Goal: Transaction & Acquisition: Purchase product/service

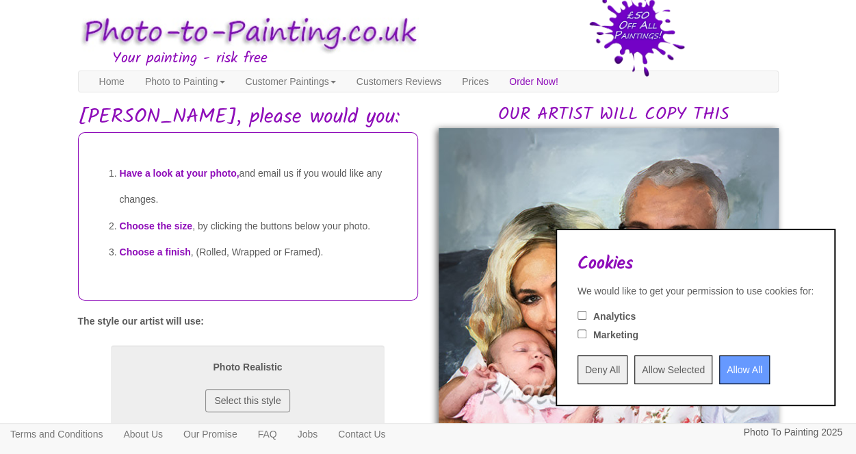
click at [729, 370] on input "Allow All" at bounding box center [744, 369] width 51 height 29
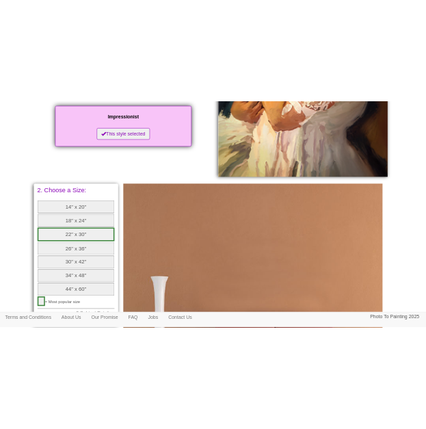
scroll to position [461, 0]
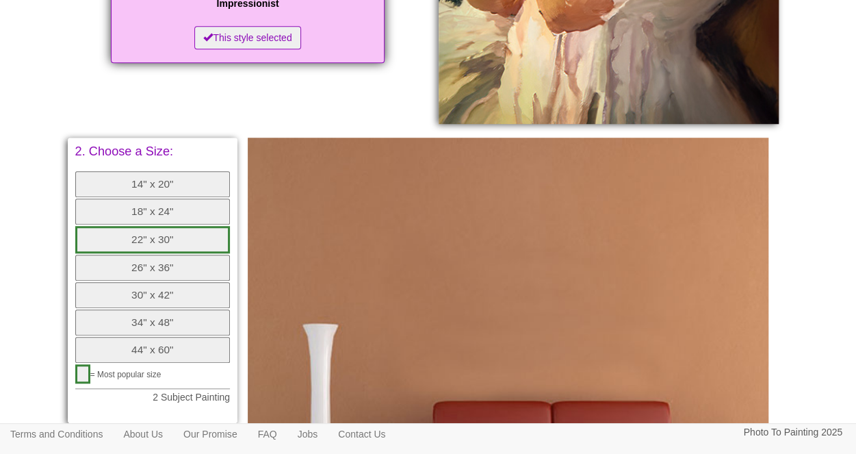
click at [129, 209] on button "18" x 24"" at bounding box center [152, 211] width 155 height 26
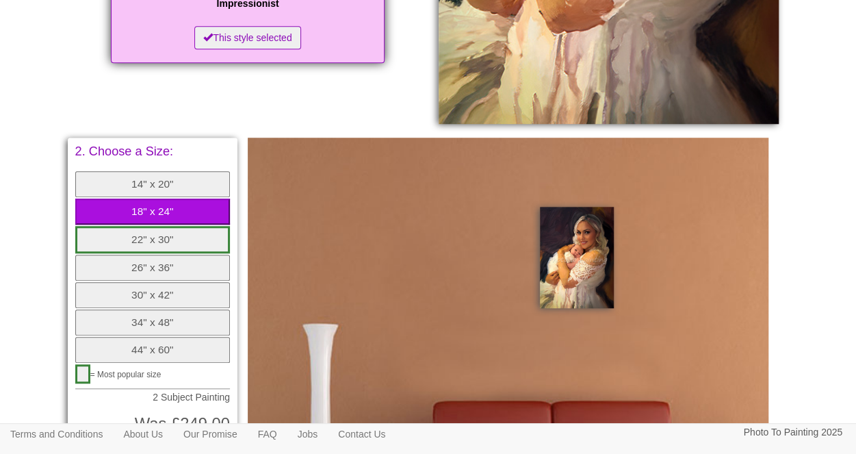
click at [149, 185] on button "14" x 20"" at bounding box center [152, 184] width 155 height 26
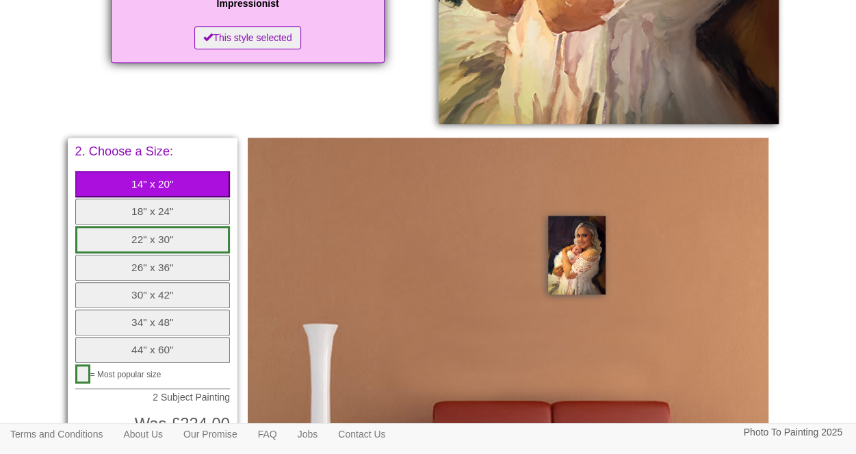
click at [140, 352] on button "44" x 60"" at bounding box center [152, 350] width 155 height 26
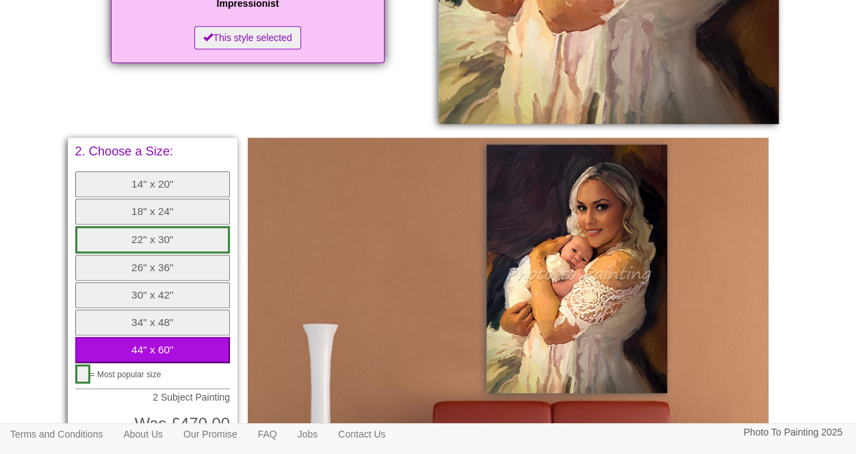
click at [166, 264] on button "26" x 36"" at bounding box center [152, 268] width 155 height 26
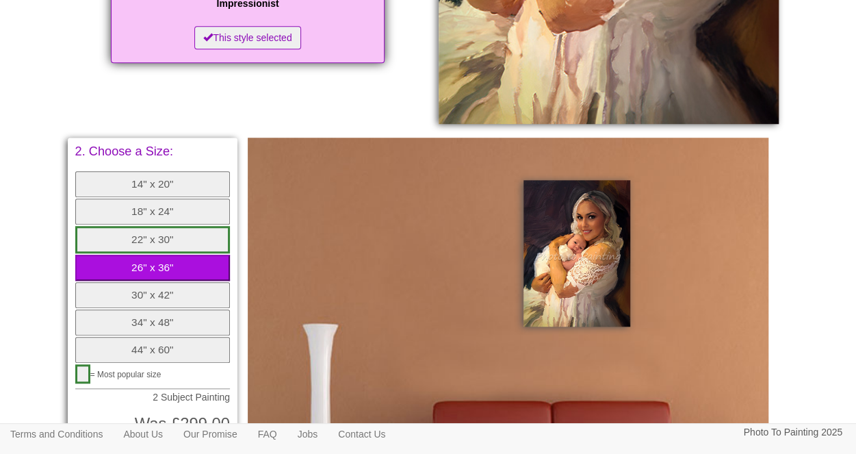
click at [167, 244] on button "22" x 30"" at bounding box center [152, 239] width 155 height 27
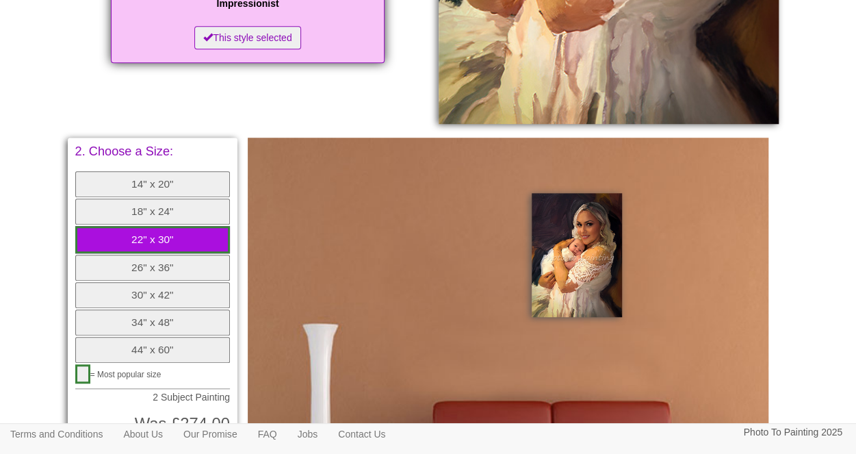
click at [178, 215] on button "18" x 24"" at bounding box center [152, 211] width 155 height 26
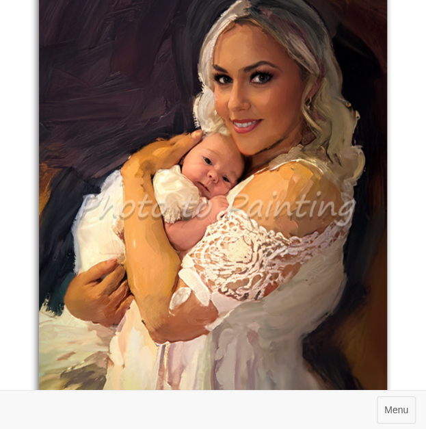
scroll to position [543, 0]
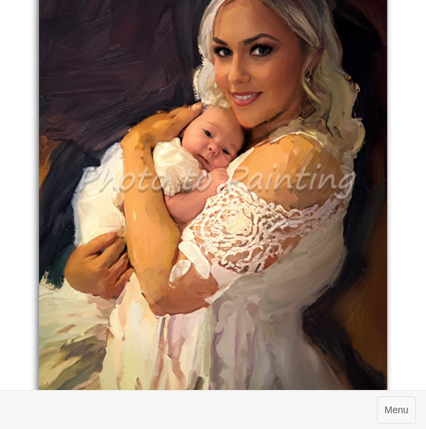
click at [415, 316] on div "OUR ARTIST WILL COPY THIS" at bounding box center [213, 158] width 433 height 500
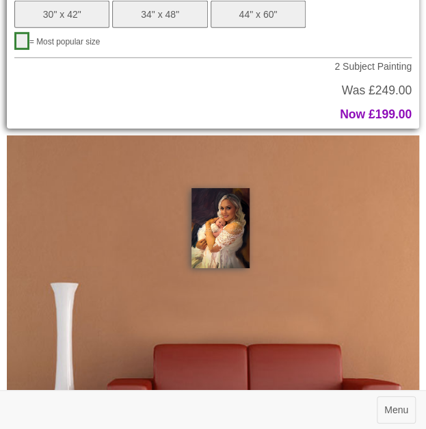
scroll to position [844, 0]
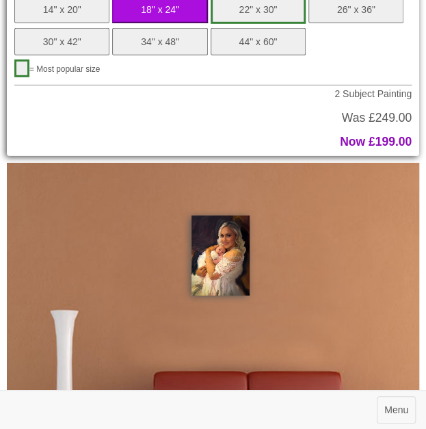
scroll to position [953, 0]
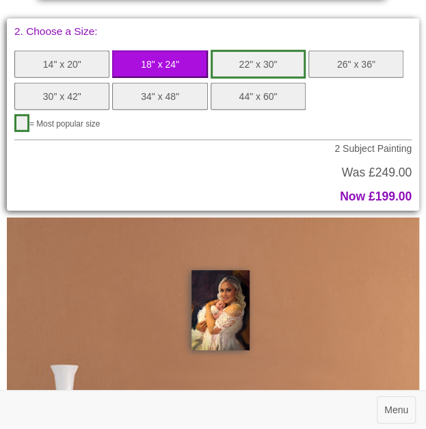
click at [230, 60] on button "22" x 30"" at bounding box center [258, 64] width 95 height 29
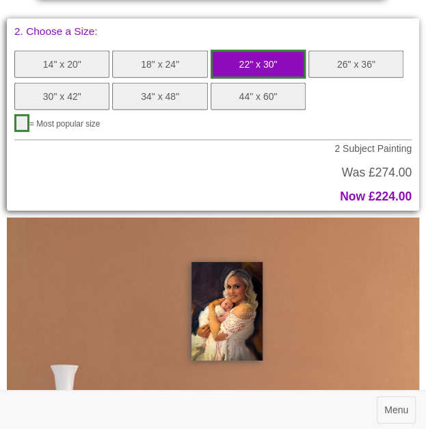
scroll to position [926, 0]
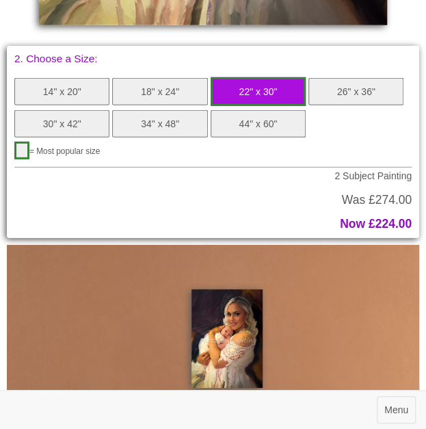
click at [172, 83] on button "18" x 24"" at bounding box center [159, 91] width 95 height 27
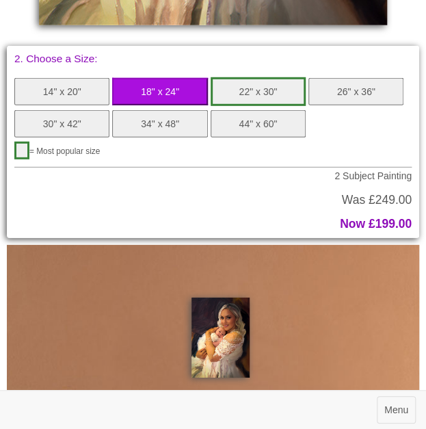
click at [389, 142] on div "= Most popular size" at bounding box center [213, 153] width 398 height 22
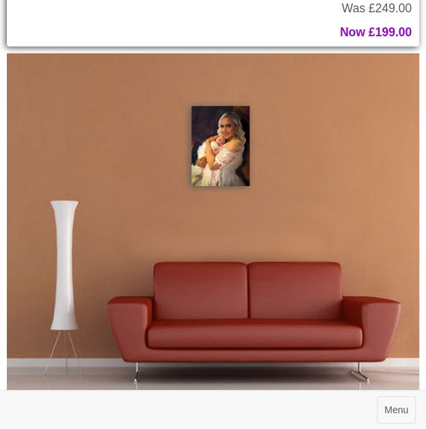
scroll to position [1090, 0]
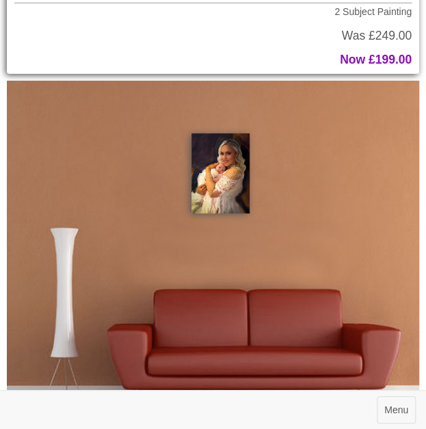
click at [275, 44] on p "Was £249.00 Now £199.00" at bounding box center [213, 48] width 398 height 36
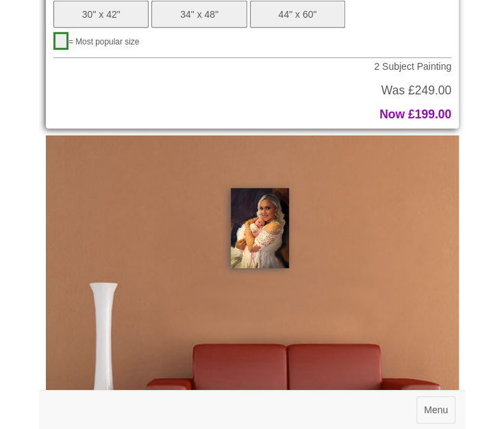
scroll to position [1008, 0]
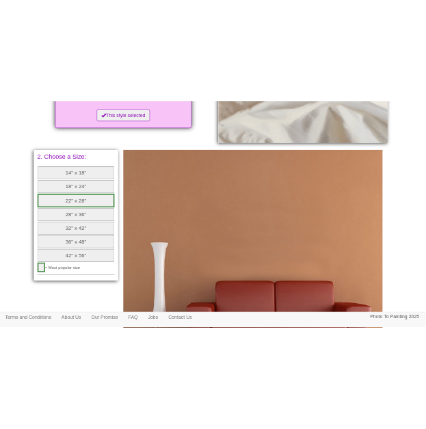
scroll to position [534, 0]
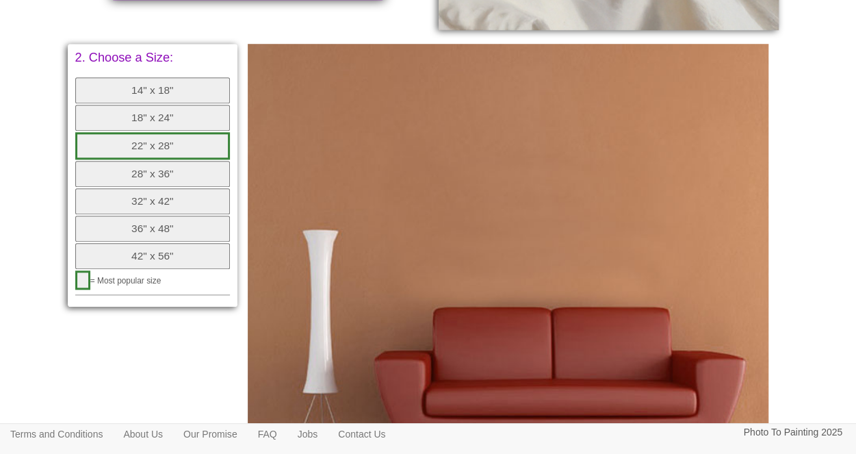
click at [129, 94] on button "14" x 18"" at bounding box center [152, 90] width 155 height 26
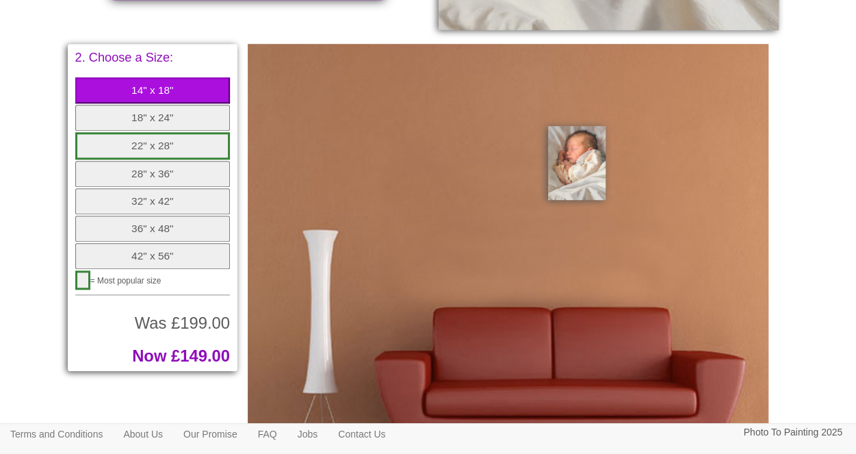
click at [134, 121] on button "18" x 24"" at bounding box center [152, 118] width 155 height 26
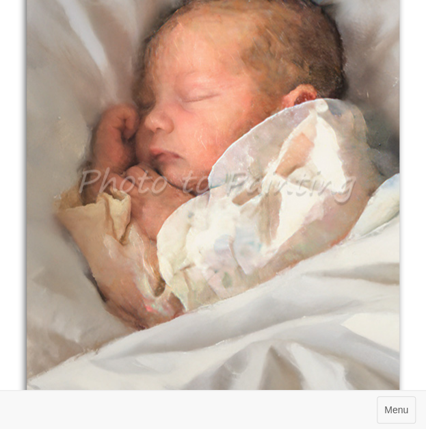
click at [212, 175] on img at bounding box center [213, 186] width 373 height 479
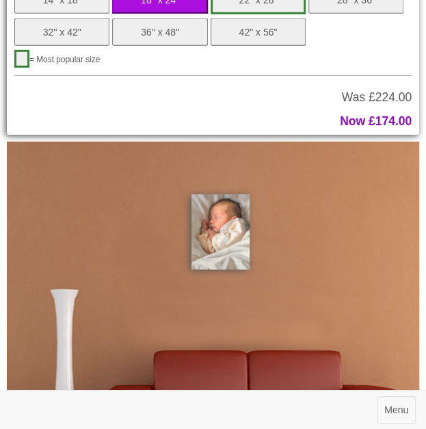
scroll to position [1055, 0]
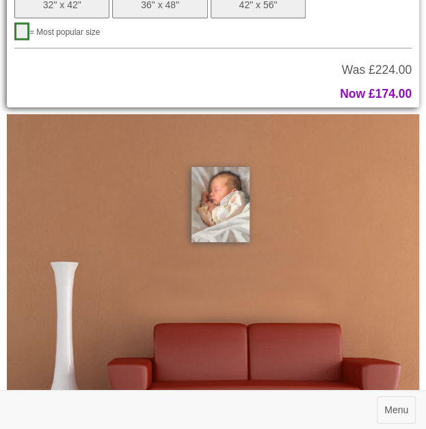
click at [283, 70] on p "Was £224.00 Now £174.00" at bounding box center [213, 76] width 398 height 48
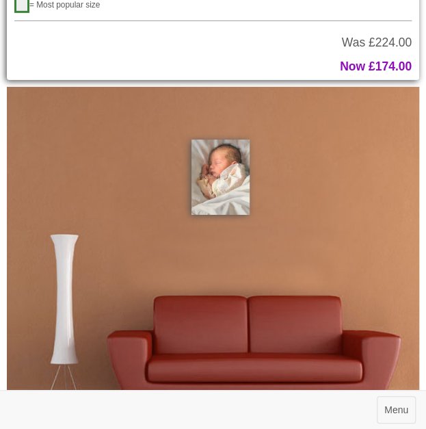
scroll to position [1109, 0]
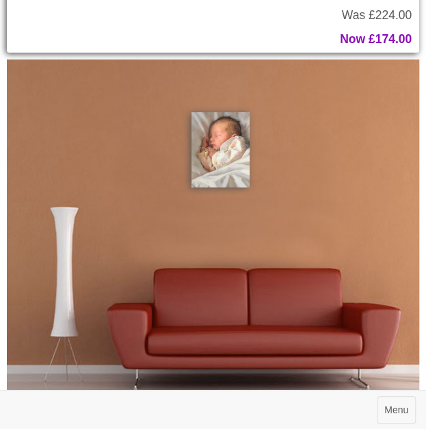
click at [164, 30] on p "Was £224.00 Now £174.00" at bounding box center [213, 21] width 398 height 48
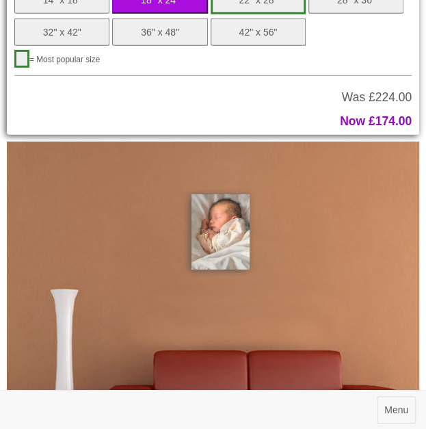
scroll to position [1000, 0]
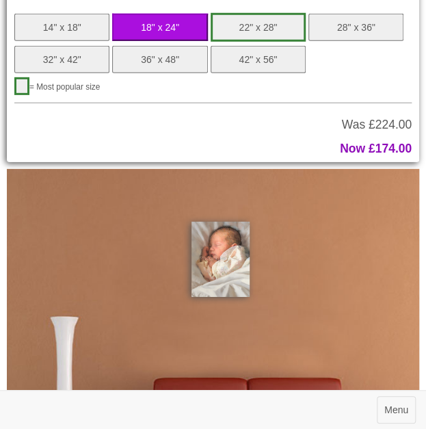
click at [77, 26] on button "14" x 18"" at bounding box center [61, 27] width 95 height 27
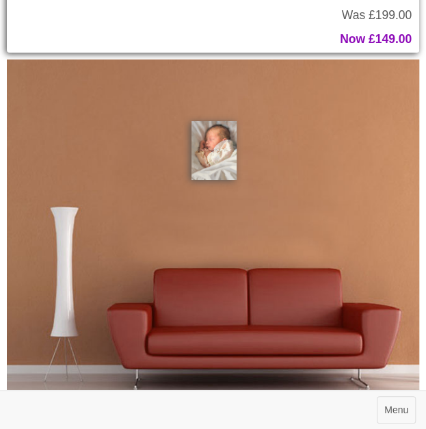
scroll to position [1137, 0]
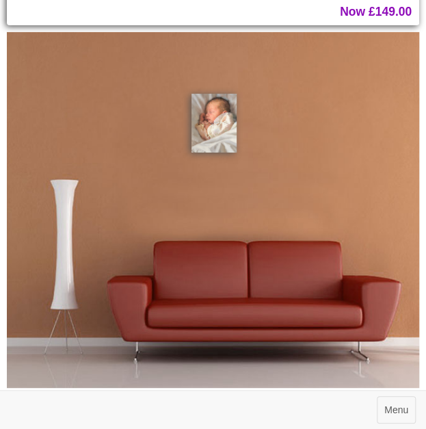
click at [114, 64] on img at bounding box center [213, 209] width 413 height 355
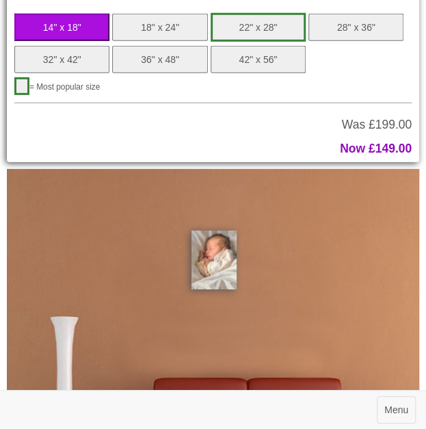
scroll to position [972, 0]
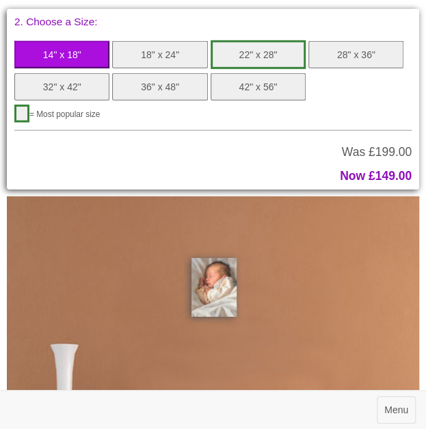
click at [135, 57] on button "18" x 24"" at bounding box center [159, 54] width 95 height 27
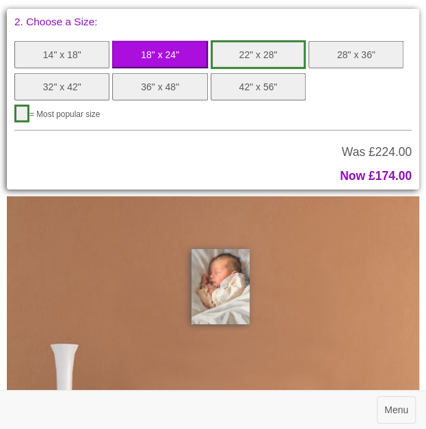
click at [151, 161] on p "Was £224.00 Now £174.00" at bounding box center [213, 158] width 398 height 48
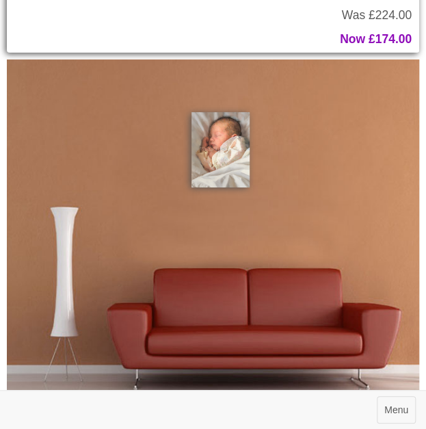
scroll to position [1082, 0]
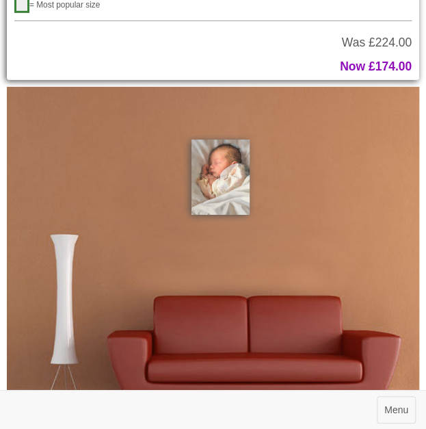
click at [255, 39] on p "Was £224.00 Now £174.00" at bounding box center [213, 49] width 398 height 48
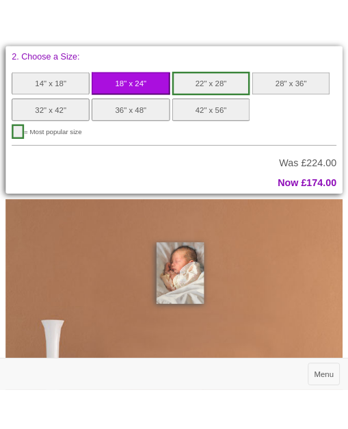
scroll to position [939, 0]
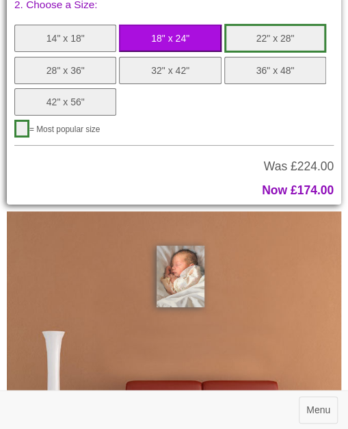
click at [253, 142] on div "= Most popular size" at bounding box center [174, 131] width 320 height 22
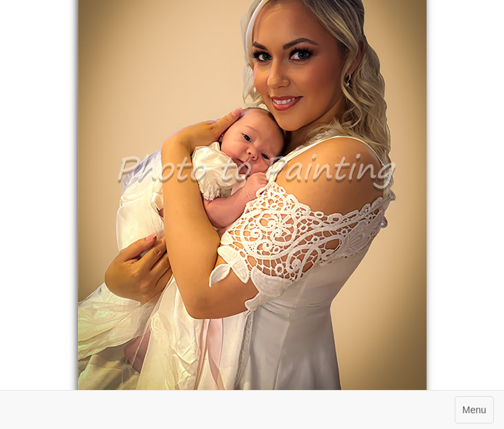
scroll to position [520, 0]
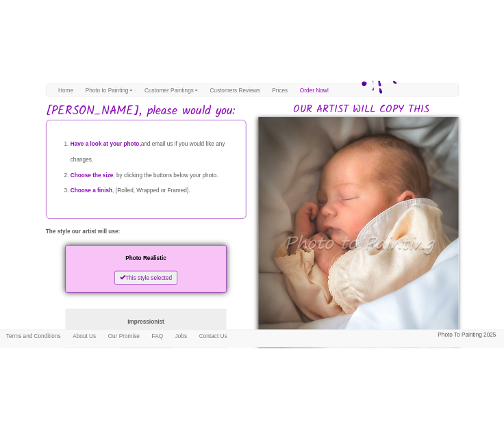
scroll to position [82, 0]
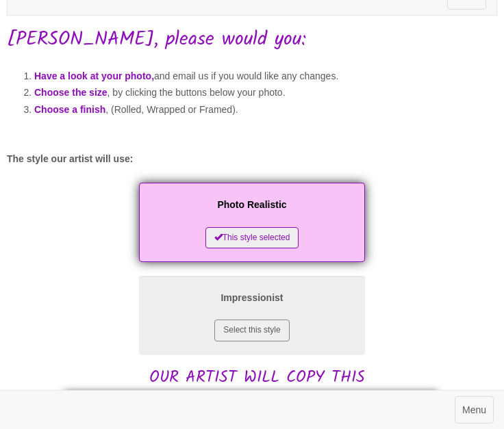
click at [457, 203] on div "Photo Realistic This style selected" at bounding box center [252, 222] width 490 height 79
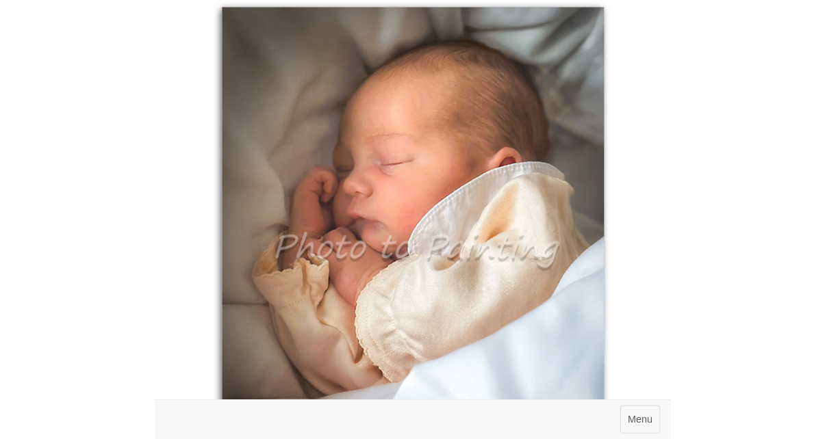
scroll to position [493, 0]
